Goal: Transaction & Acquisition: Purchase product/service

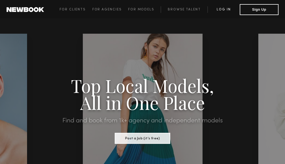
click at [225, 11] on link "Log in" at bounding box center [224, 9] width 32 height 7
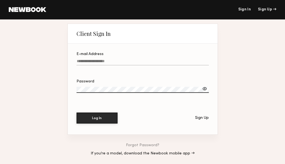
type input "**********"
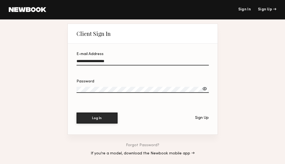
click at [97, 119] on button "Log In" at bounding box center [97, 117] width 41 height 11
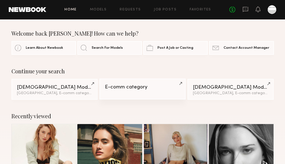
click at [130, 88] on div "E-comm category" at bounding box center [143, 87] width 76 height 5
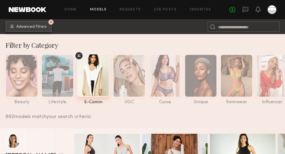
click at [42, 27] on span "Advanced Filters" at bounding box center [31, 27] width 30 height 4
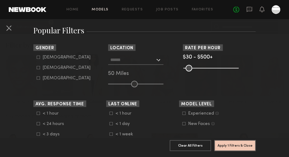
scroll to position [92, 0]
click at [37, 69] on icon at bounding box center [38, 68] width 3 height 3
type input "**"
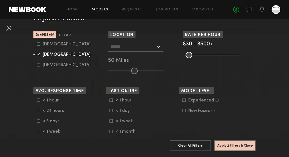
scroll to position [110, 0]
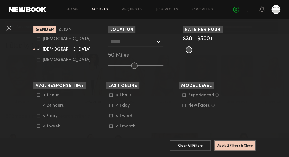
click at [159, 41] on div at bounding box center [135, 42] width 55 height 10
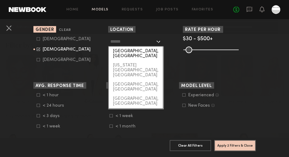
click at [132, 51] on div "[GEOGRAPHIC_DATA], [GEOGRAPHIC_DATA]" at bounding box center [136, 54] width 54 height 14
type input "**********"
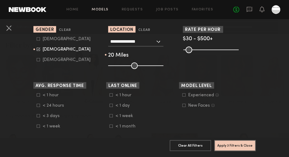
drag, startPoint x: 132, startPoint y: 65, endPoint x: 118, endPoint y: 64, distance: 13.5
type input "**"
click at [118, 64] on input "range" at bounding box center [135, 65] width 55 height 7
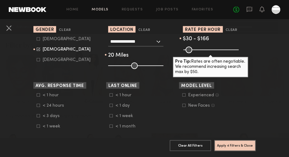
drag, startPoint x: 234, startPoint y: 49, endPoint x: 199, endPoint y: 47, distance: 35.4
click at [199, 47] on input "range" at bounding box center [210, 50] width 55 height 7
type input "***"
click at [197, 48] on input "range" at bounding box center [210, 50] width 55 height 7
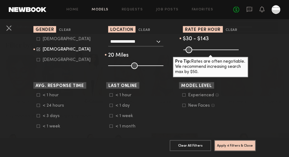
scroll to position [115, 0]
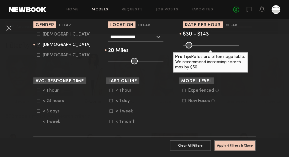
click at [37, 100] on icon at bounding box center [38, 100] width 3 height 3
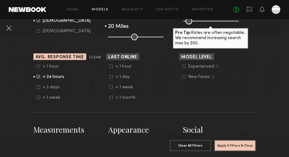
scroll to position [138, 0]
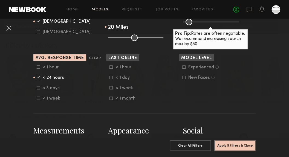
click at [183, 67] on icon at bounding box center [183, 66] width 3 height 3
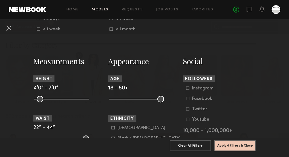
scroll to position [209, 0]
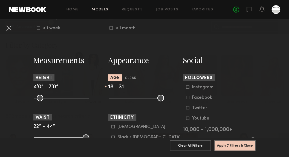
drag, startPoint x: 160, startPoint y: 96, endPoint x: 129, endPoint y: 93, distance: 31.0
click at [129, 94] on common-range-minmax at bounding box center [135, 97] width 55 height 7
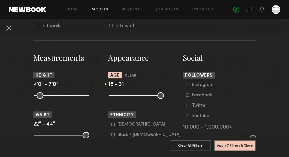
scroll to position [213, 0]
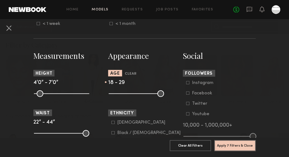
drag, startPoint x: 129, startPoint y: 93, endPoint x: 126, endPoint y: 93, distance: 3.6
click at [126, 93] on input "range" at bounding box center [136, 93] width 55 height 7
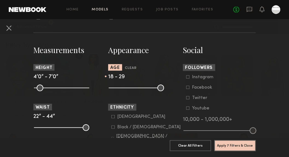
scroll to position [218, 0]
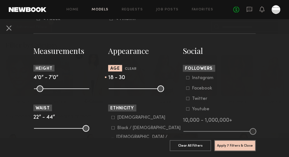
type input "**"
click at [128, 87] on input "range" at bounding box center [136, 88] width 55 height 7
drag, startPoint x: 84, startPoint y: 89, endPoint x: 63, endPoint y: 89, distance: 20.8
type input "**"
click at [63, 89] on input "range" at bounding box center [61, 88] width 55 height 7
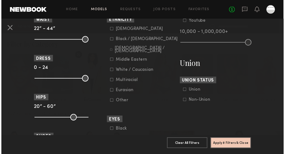
scroll to position [316, 0]
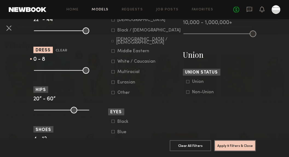
drag, startPoint x: 85, startPoint y: 70, endPoint x: 53, endPoint y: 69, distance: 32.6
click at [53, 69] on input "range" at bounding box center [61, 70] width 55 height 7
type input "*"
click at [49, 69] on input "range" at bounding box center [61, 70] width 55 height 7
click at [235, 143] on button "Apply 9 Filters & Close" at bounding box center [234, 145] width 41 height 11
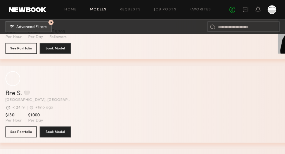
scroll to position [833, 0]
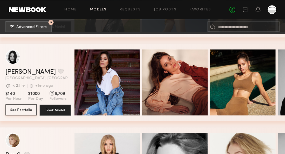
click at [22, 110] on button "See Portfolio" at bounding box center [20, 109] width 31 height 11
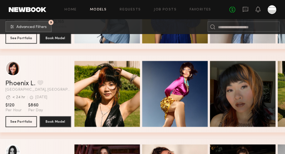
scroll to position [651, 0]
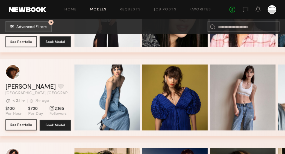
click at [27, 125] on button "See Portfolio" at bounding box center [20, 124] width 31 height 11
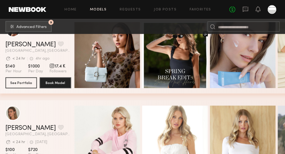
scroll to position [419, 0]
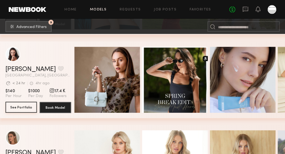
click at [28, 107] on button "See Portfolio" at bounding box center [20, 107] width 31 height 11
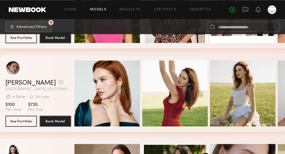
scroll to position [313, 0]
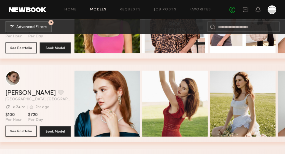
click at [27, 131] on button "See Portfolio" at bounding box center [20, 130] width 31 height 11
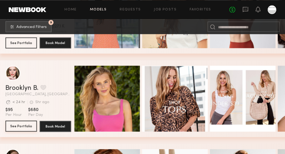
click at [25, 125] on button "See Portfolio" at bounding box center [20, 125] width 31 height 11
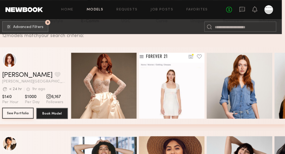
scroll to position [0, 0]
click at [25, 112] on button "See Portfolio" at bounding box center [17, 112] width 31 height 11
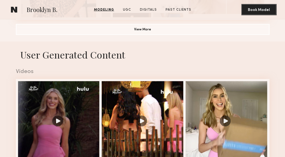
scroll to position [523, 0]
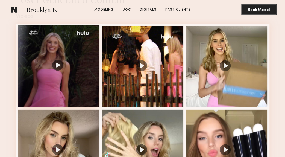
click at [54, 67] on div at bounding box center [59, 66] width 82 height 82
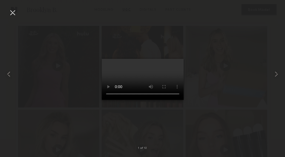
click at [10, 15] on div at bounding box center [12, 12] width 9 height 9
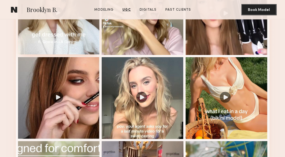
scroll to position [664, 0]
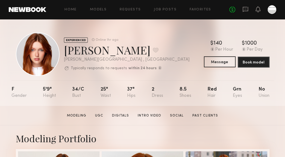
click at [221, 62] on button "Message" at bounding box center [220, 61] width 32 height 11
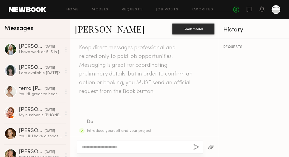
scroll to position [16, 0]
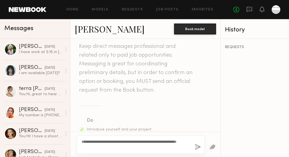
click at [176, 141] on textarea "**********" at bounding box center [136, 144] width 109 height 11
click at [177, 142] on textarea "**********" at bounding box center [136, 144] width 109 height 11
click at [125, 146] on textarea "**********" at bounding box center [136, 144] width 109 height 11
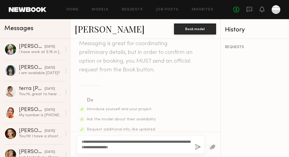
scroll to position [40, 0]
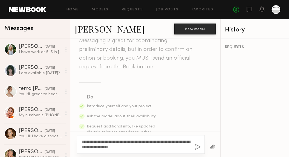
type textarea "**********"
click at [198, 148] on button "button" at bounding box center [198, 147] width 6 height 7
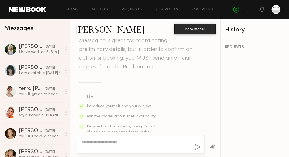
scroll to position [194, 0]
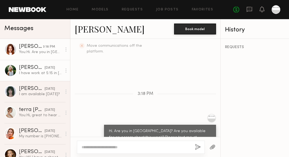
click at [50, 70] on div "[DATE]" at bounding box center [50, 67] width 10 height 5
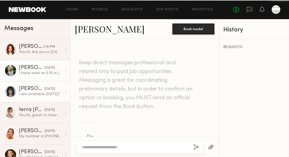
scroll to position [655, 0]
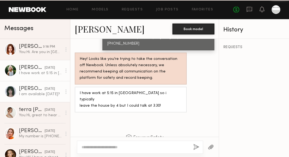
click at [47, 96] on div "I am available [DATE]?" at bounding box center [40, 94] width 43 height 5
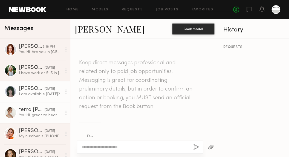
scroll to position [378, 0]
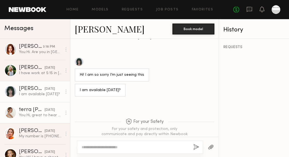
click at [46, 113] on div "You: Hi, great to hear you from, I’d be happy to do a FaceTime [DATE] please te…" at bounding box center [40, 115] width 43 height 5
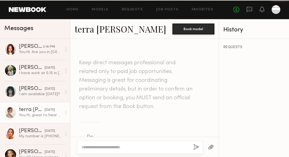
scroll to position [492, 0]
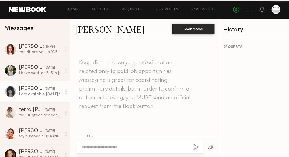
scroll to position [378, 0]
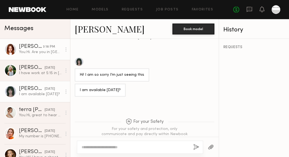
click at [36, 49] on div "[PERSON_NAME]" at bounding box center [31, 46] width 24 height 5
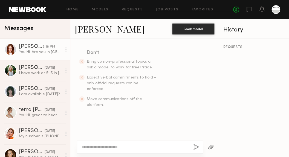
scroll to position [54, 0]
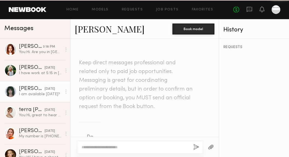
scroll to position [378, 0]
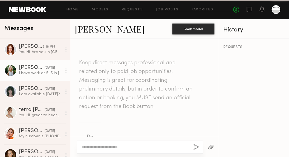
scroll to position [655, 0]
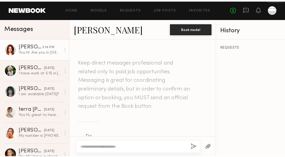
scroll to position [227, 0]
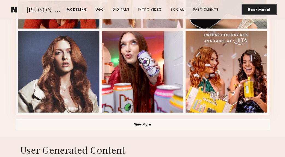
scroll to position [527, 0]
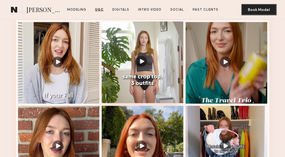
click at [145, 61] on div at bounding box center [143, 63] width 82 height 82
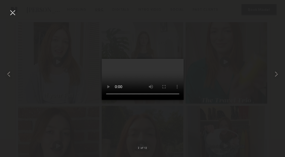
click at [13, 15] on div at bounding box center [12, 12] width 9 height 9
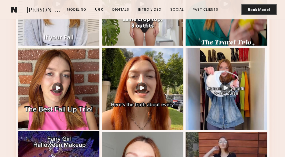
scroll to position [632, 0]
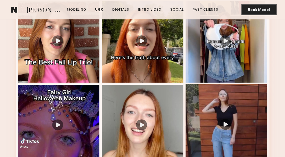
click at [227, 128] on div at bounding box center [227, 125] width 82 height 82
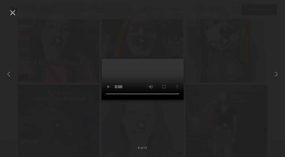
click at [12, 13] on div at bounding box center [12, 12] width 9 height 9
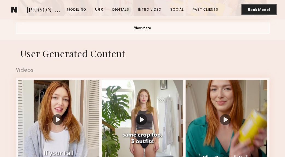
click at [77, 10] on link "Modeling" at bounding box center [77, 9] width 24 height 5
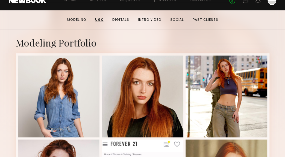
scroll to position [92, 0]
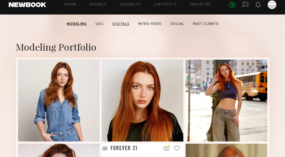
click at [126, 23] on link "Digitals" at bounding box center [121, 24] width 21 height 5
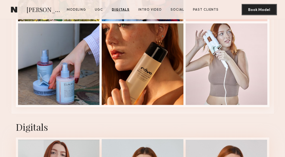
scroll to position [1089, 0]
